Goal: Register for event/course

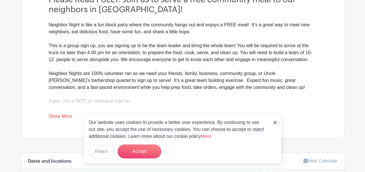
scroll to position [185, 0]
click at [102, 151] on button "Reject" at bounding box center [101, 152] width 25 height 14
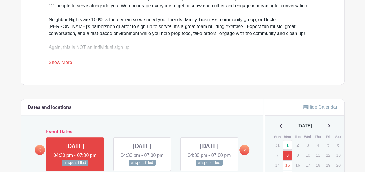
scroll to position [241, 0]
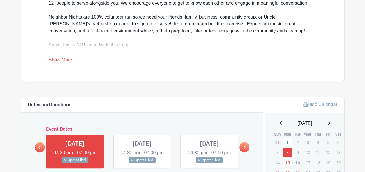
click at [57, 62] on link "Show More" at bounding box center [61, 60] width 24 height 7
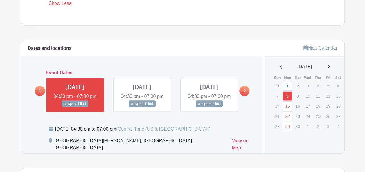
scroll to position [309, 0]
click at [245, 93] on icon at bounding box center [244, 90] width 3 height 4
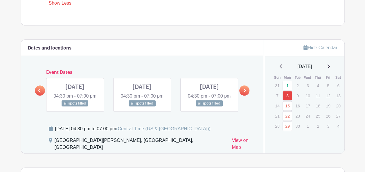
click at [245, 93] on icon at bounding box center [244, 90] width 3 height 4
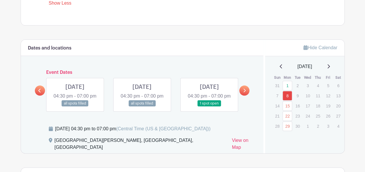
click at [245, 93] on icon at bounding box center [244, 90] width 3 height 4
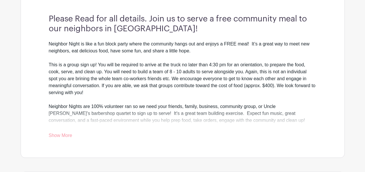
scroll to position [166, 0]
click at [72, 129] on div "Neighbor Night is like a fun block party where the community hangs out and enjo…" at bounding box center [182, 89] width 267 height 99
click at [66, 137] on link "Show More" at bounding box center [61, 136] width 24 height 7
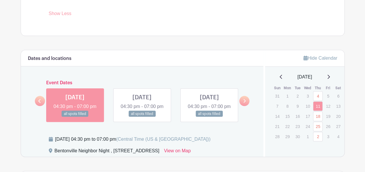
scroll to position [290, 0]
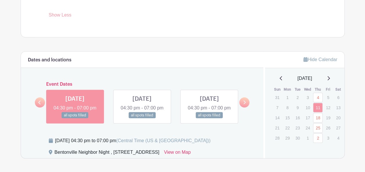
click at [246, 106] on link at bounding box center [244, 102] width 10 height 10
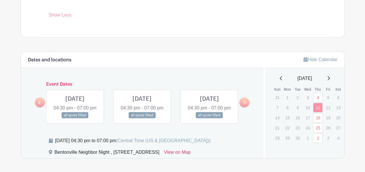
click at [246, 106] on link at bounding box center [244, 102] width 10 height 10
click at [209, 119] on link at bounding box center [209, 119] width 0 height 0
click at [243, 106] on link at bounding box center [244, 102] width 10 height 10
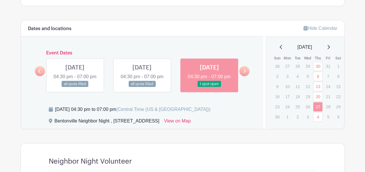
scroll to position [322, 0]
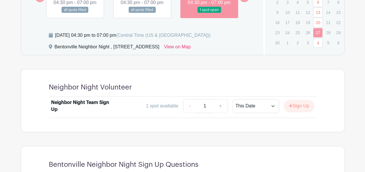
click at [218, 92] on div at bounding box center [224, 87] width 185 height 8
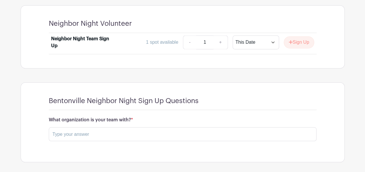
scroll to position [449, 0]
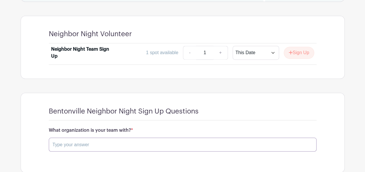
click at [173, 147] on input "text" at bounding box center [182, 145] width 267 height 14
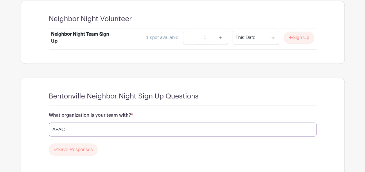
scroll to position [467, 0]
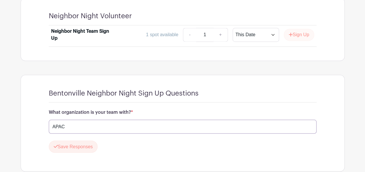
type input "APAC"
click at [288, 37] on icon "submit" at bounding box center [290, 34] width 4 height 5
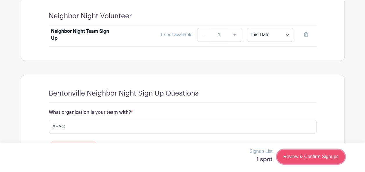
click at [289, 153] on link "Review & Confirm Signups" at bounding box center [310, 157] width 67 height 14
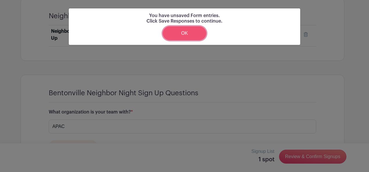
click at [188, 37] on link "OK" at bounding box center [185, 33] width 44 height 14
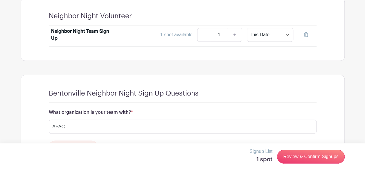
scroll to position [507, 0]
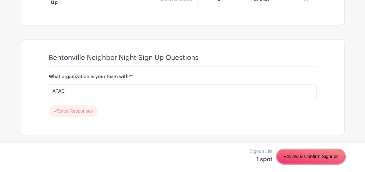
click at [293, 160] on link "Review & Confirm Signups" at bounding box center [310, 157] width 67 height 14
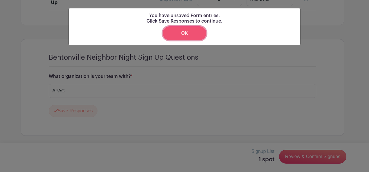
click at [192, 39] on link "OK" at bounding box center [185, 33] width 44 height 14
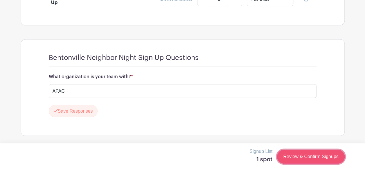
click at [284, 163] on link "Review & Confirm Signups" at bounding box center [310, 157] width 67 height 14
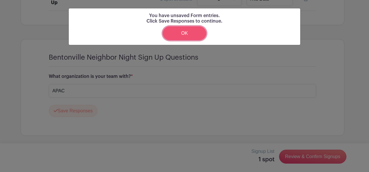
click at [196, 28] on link "OK" at bounding box center [185, 33] width 44 height 14
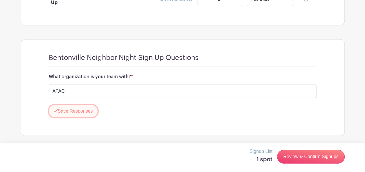
click at [74, 116] on button "Save Responses" at bounding box center [73, 111] width 49 height 12
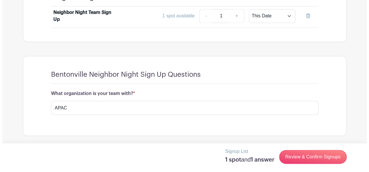
scroll to position [490, 0]
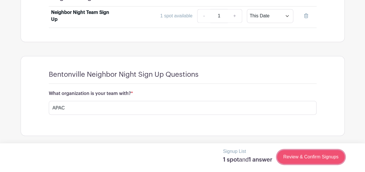
click at [299, 161] on link "Review & Confirm Signups" at bounding box center [310, 157] width 67 height 14
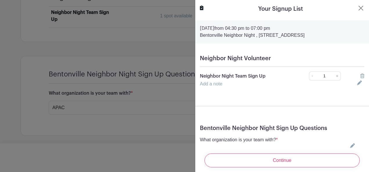
scroll to position [29, 0]
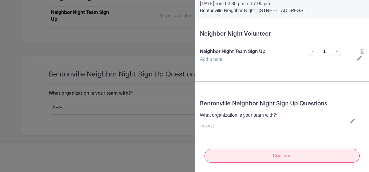
click at [283, 149] on input "Continue" at bounding box center [282, 156] width 155 height 14
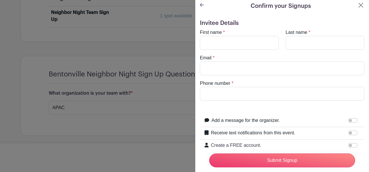
scroll to position [3, 0]
click at [241, 41] on input "First name" at bounding box center [239, 43] width 79 height 14
type input "Autumn"
type input "Craig"
click at [240, 67] on input "Email" at bounding box center [282, 69] width 165 height 14
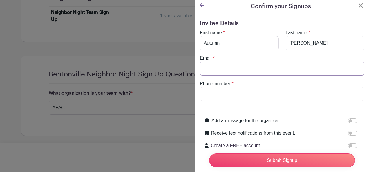
type input "autumn.craig@bentoncountyar.gov"
click at [244, 95] on input "Phone number" at bounding box center [282, 94] width 165 height 14
type input "4798797027"
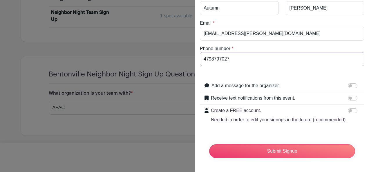
scroll to position [46, 0]
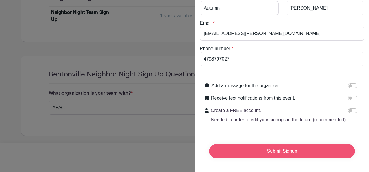
click at [257, 146] on input "Submit Signup" at bounding box center [282, 151] width 146 height 14
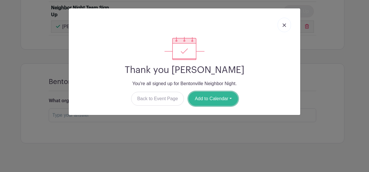
click at [207, 105] on button "Add to Calendar" at bounding box center [213, 99] width 49 height 14
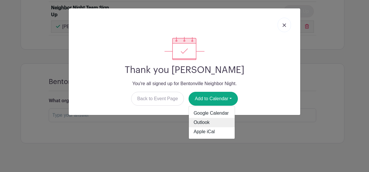
click at [209, 124] on link "Outlook" at bounding box center [212, 122] width 46 height 9
